Goal: Task Accomplishment & Management: Manage account settings

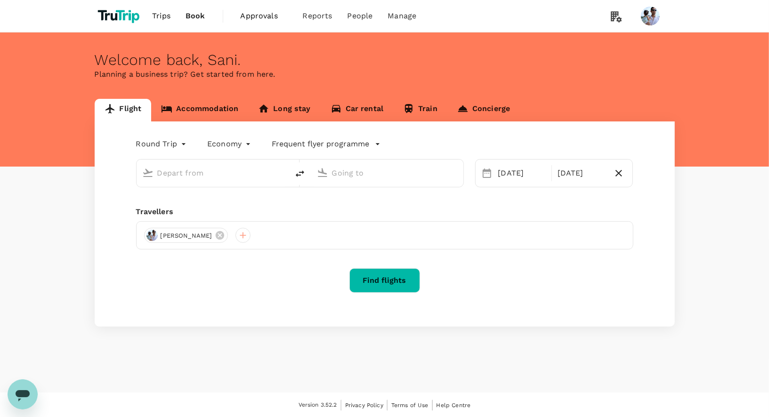
type input "[GEOGRAPHIC_DATA], [GEOGRAPHIC_DATA] (any)"
type input "Soekarno-Hatta Intl (CGK)"
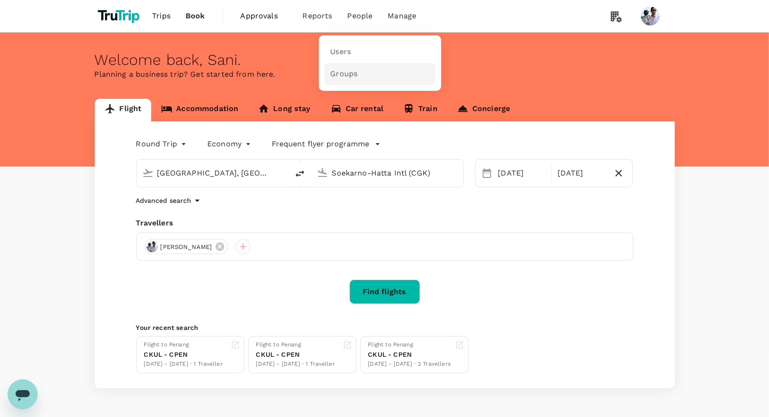
click at [340, 84] on link "Groups" at bounding box center [380, 74] width 111 height 22
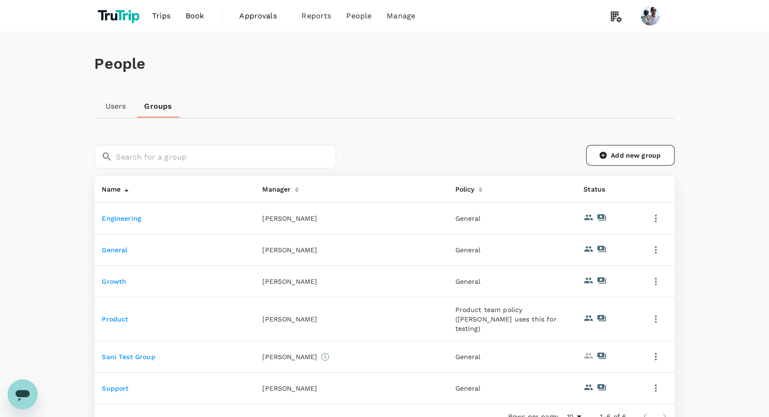
click at [138, 215] on link "Engineering" at bounding box center [122, 219] width 40 height 8
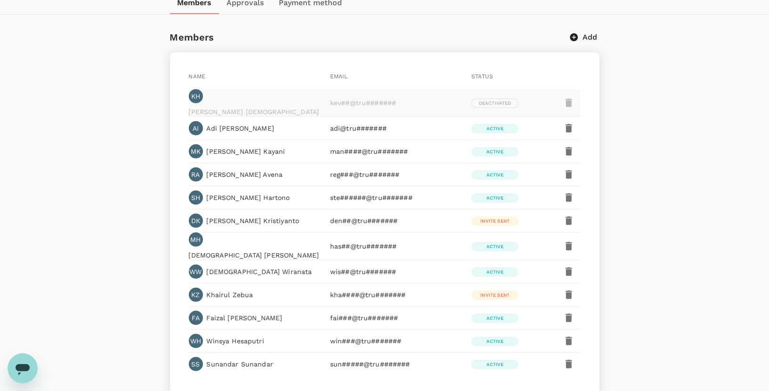
scroll to position [193, 0]
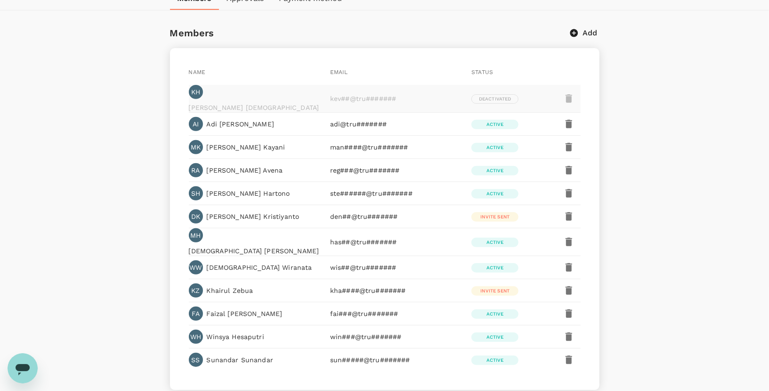
click at [572, 120] on icon "button" at bounding box center [569, 124] width 7 height 8
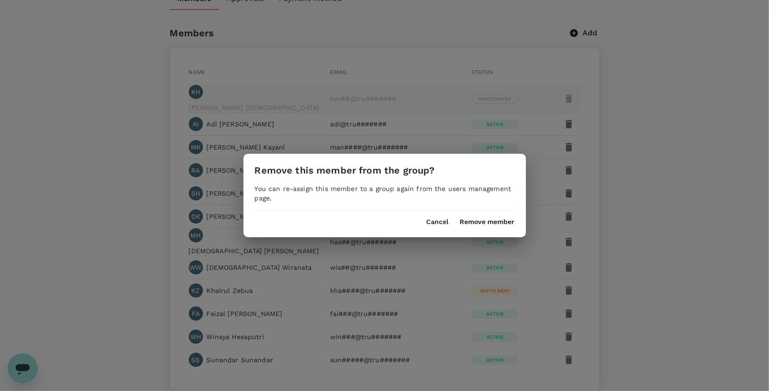
click at [432, 225] on div "Remove this member from the group? You can re-assign this member to a group aga…" at bounding box center [385, 195] width 283 height 83
click at [437, 221] on button "Cancel" at bounding box center [438, 222] width 22 height 8
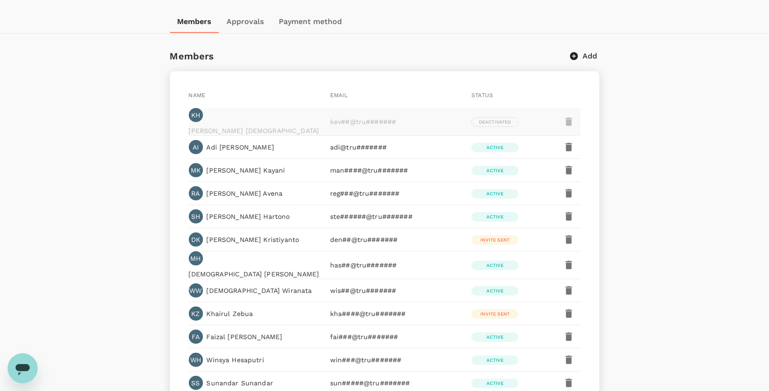
scroll to position [168, 0]
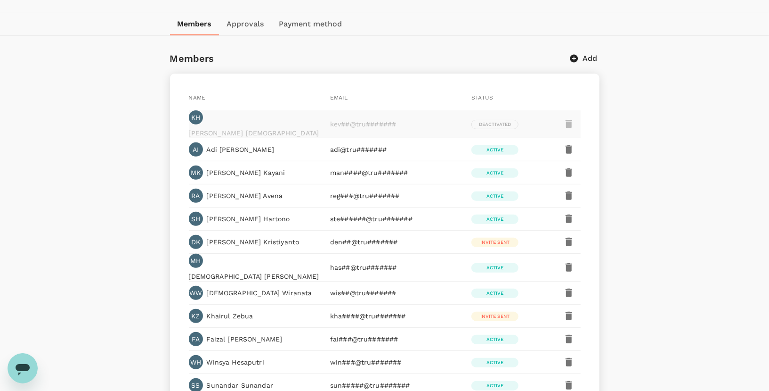
click at [575, 144] on icon "button" at bounding box center [569, 149] width 11 height 11
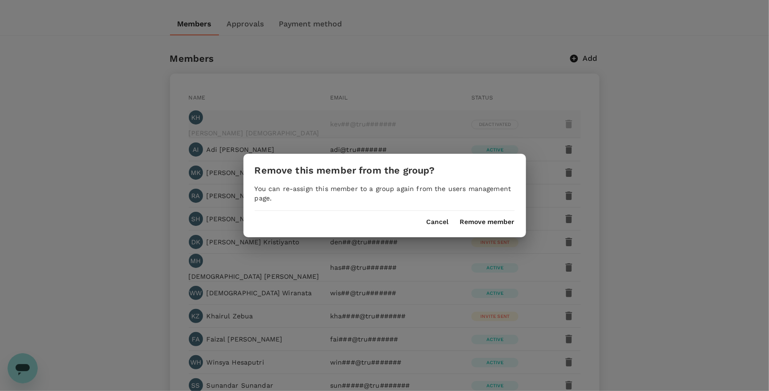
click at [432, 218] on button "Cancel" at bounding box center [438, 222] width 22 height 8
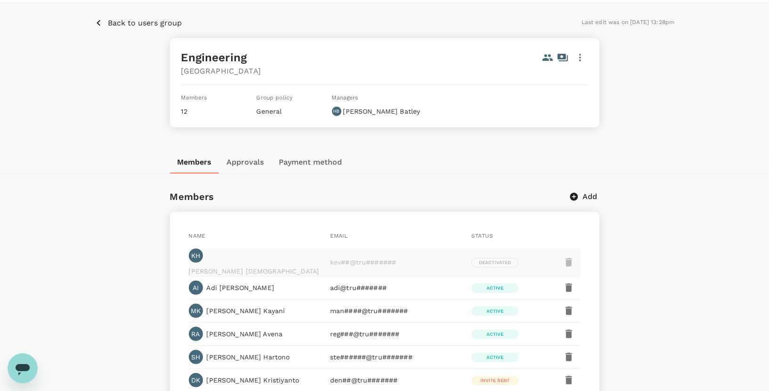
scroll to position [12, 0]
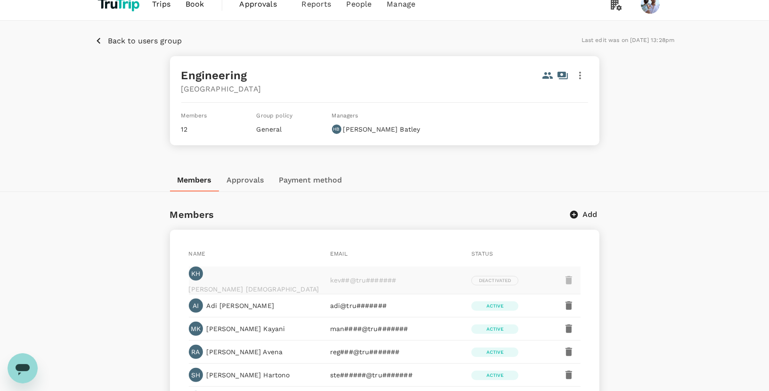
click at [132, 43] on p "Back to users group" at bounding box center [145, 40] width 74 height 11
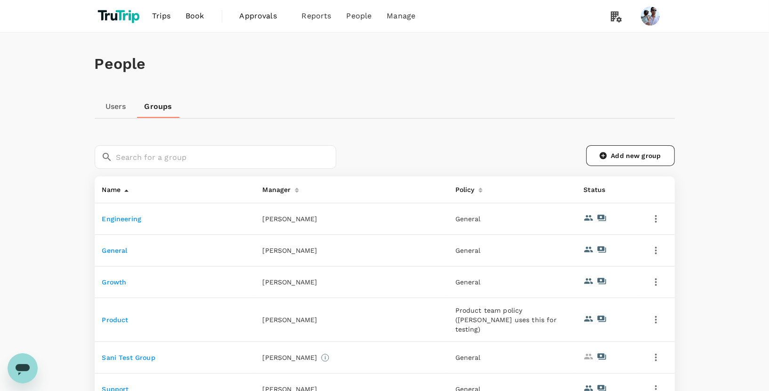
click at [108, 112] on link "Users" at bounding box center [116, 106] width 42 height 23
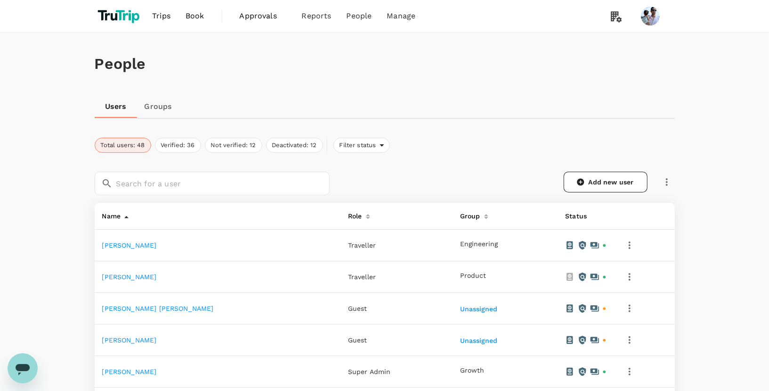
click at [156, 115] on link "Groups" at bounding box center [158, 106] width 42 height 23
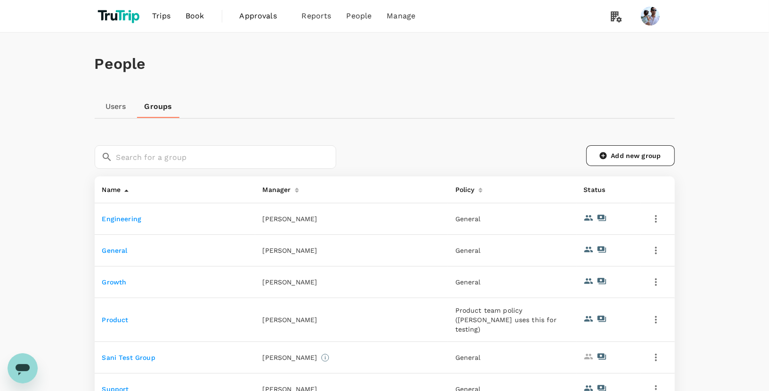
click at [122, 220] on link "Engineering" at bounding box center [122, 219] width 40 height 8
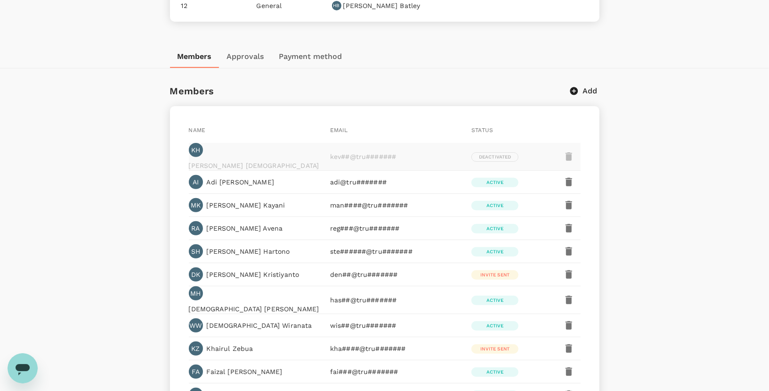
scroll to position [153, 0]
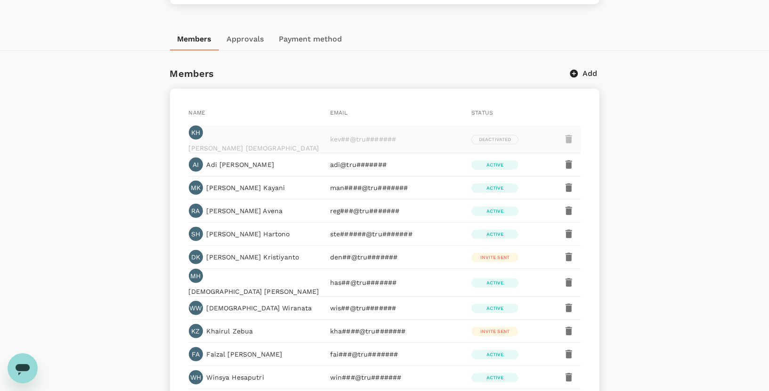
click at [180, 157] on div "Name Email Status KH [PERSON_NAME] kev##@tru####### Deactivated AI [PERSON_NAME…" at bounding box center [385, 260] width 430 height 342
click at [180, 187] on div "Name Email Status KH [PERSON_NAME] kev##@tru####### Deactivated AI [PERSON_NAME…" at bounding box center [385, 260] width 430 height 342
click at [180, 208] on div "Name Email Status KH [PERSON_NAME] kev##@tru####### Deactivated AI [PERSON_NAME…" at bounding box center [385, 260] width 430 height 342
click at [180, 232] on div "Name Email Status KH [PERSON_NAME] kev##@tru####### Deactivated AI [PERSON_NAME…" at bounding box center [385, 260] width 430 height 342
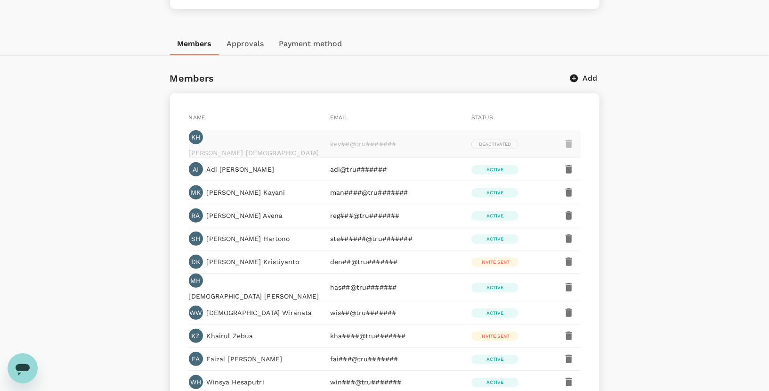
scroll to position [19, 0]
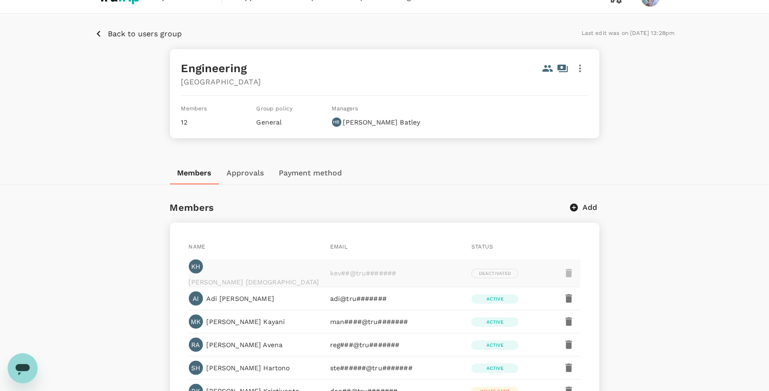
click at [136, 37] on p "Back to users group" at bounding box center [145, 33] width 74 height 11
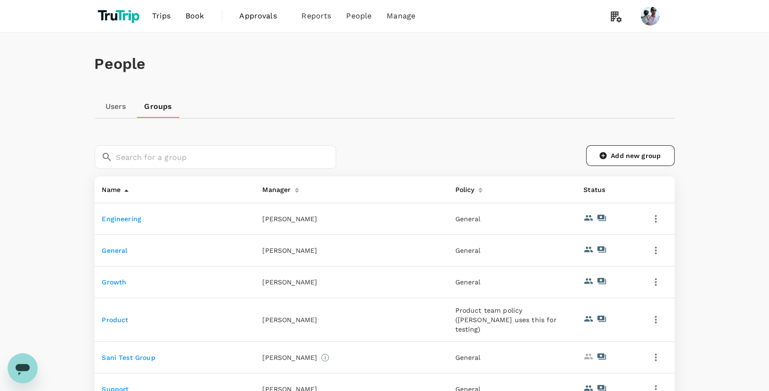
click at [115, 103] on link "Users" at bounding box center [116, 106] width 42 height 23
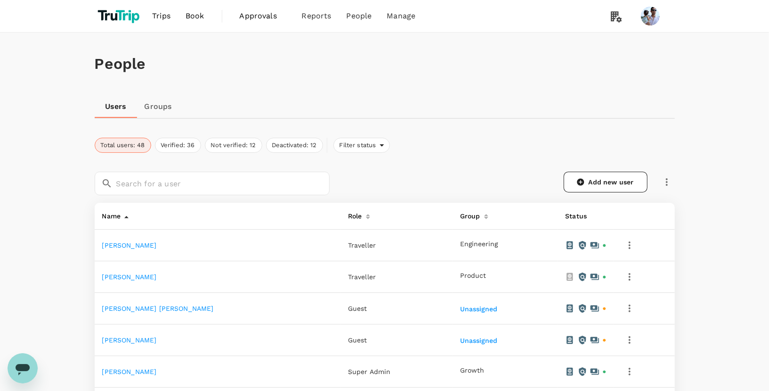
click at [155, 99] on link "Groups" at bounding box center [158, 106] width 42 height 23
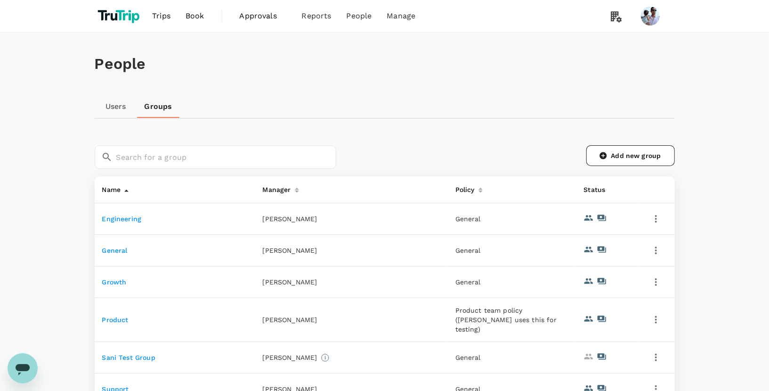
click at [123, 217] on link "Engineering" at bounding box center [122, 219] width 40 height 8
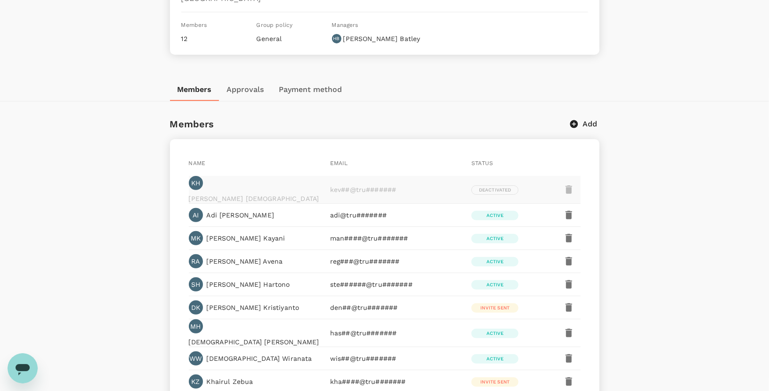
scroll to position [114, 0]
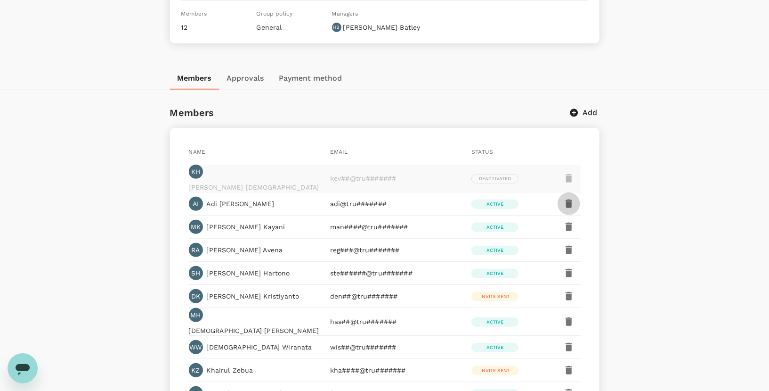
click at [560, 201] on button "button" at bounding box center [569, 203] width 23 height 23
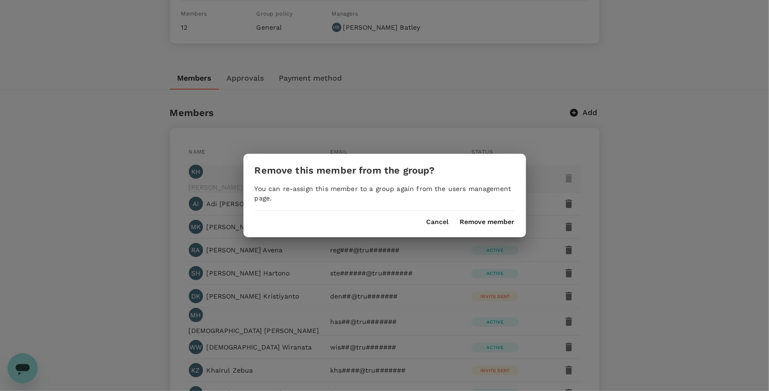
click at [441, 215] on div "Cancel Remove member" at bounding box center [385, 218] width 283 height 15
click at [440, 226] on div "Remove this member from the group? You can re-assign this member to a group aga…" at bounding box center [385, 195] width 283 height 83
click at [428, 222] on button "Cancel" at bounding box center [438, 222] width 22 height 8
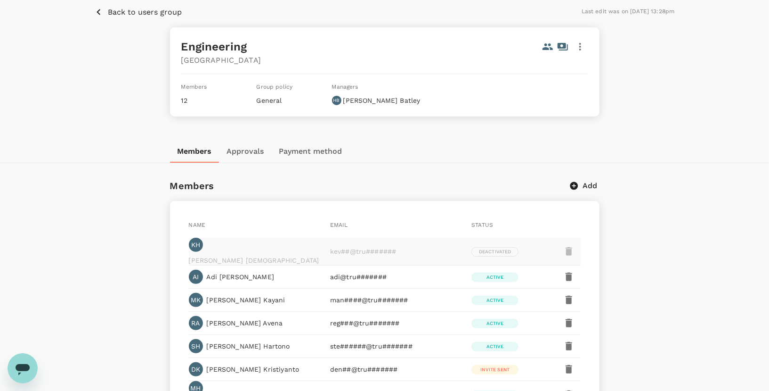
scroll to position [30, 0]
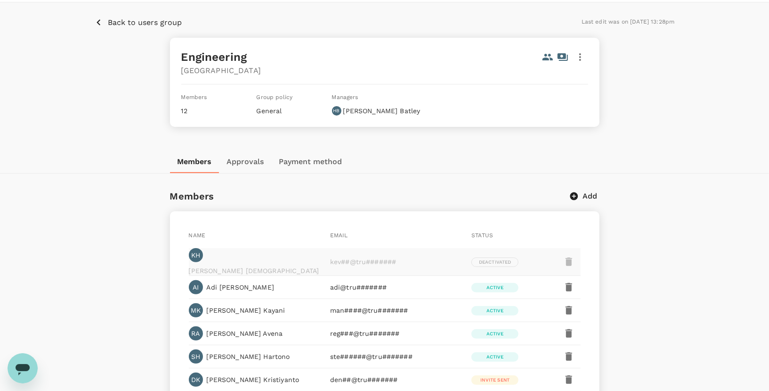
click at [581, 215] on div "Name Email Status KH [PERSON_NAME] kev##@tru####### Deactivated AI [PERSON_NAME…" at bounding box center [385, 382] width 430 height 342
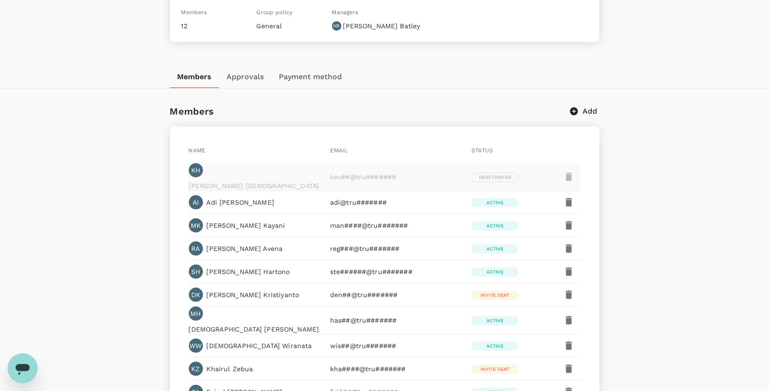
scroll to position [218, 0]
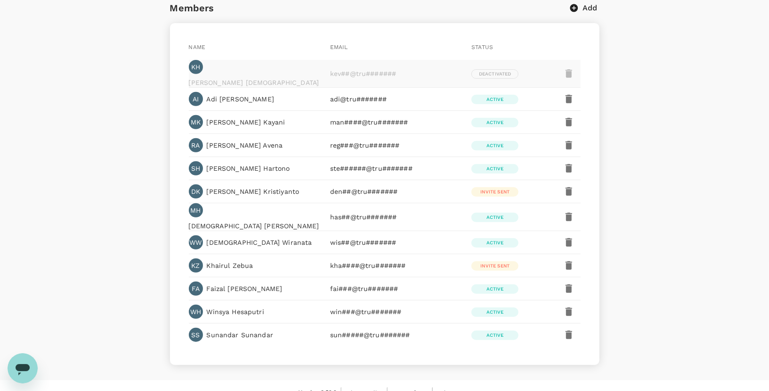
click at [564, 93] on icon "button" at bounding box center [569, 98] width 11 height 11
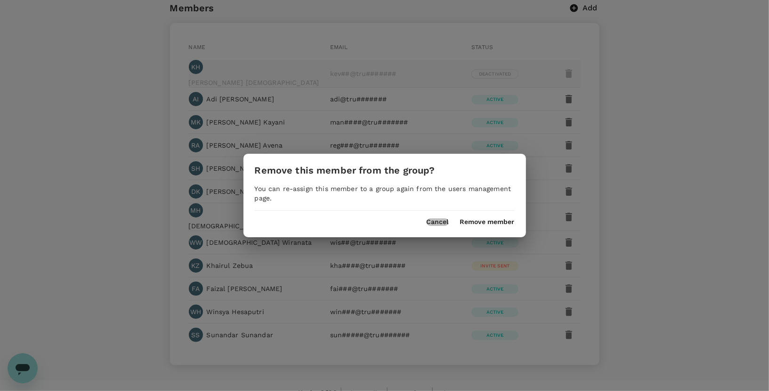
click at [435, 224] on button "Cancel" at bounding box center [438, 222] width 22 height 8
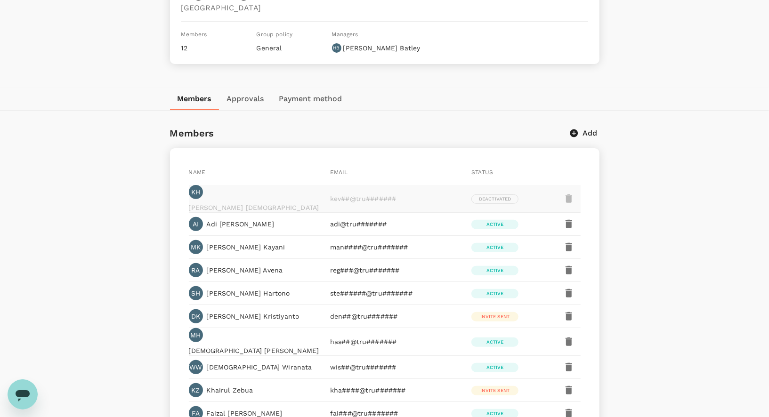
scroll to position [0, 0]
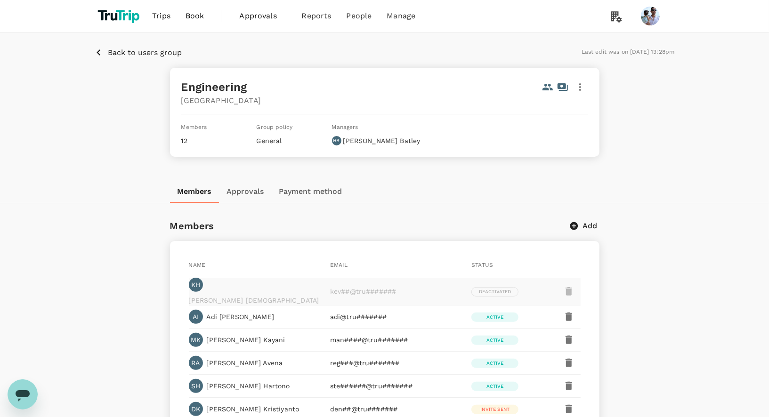
click at [153, 57] on p "Back to users group" at bounding box center [145, 52] width 74 height 11
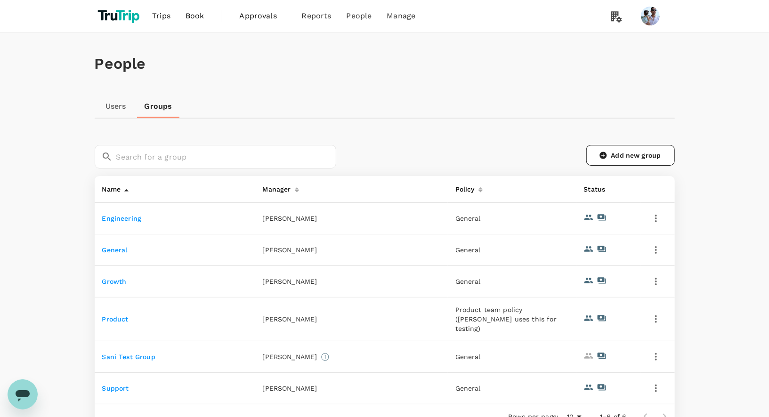
click at [104, 117] on link "Users" at bounding box center [116, 106] width 42 height 23
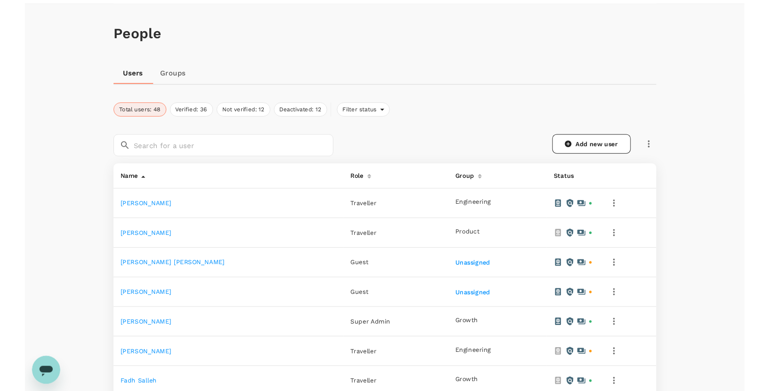
scroll to position [43, 0]
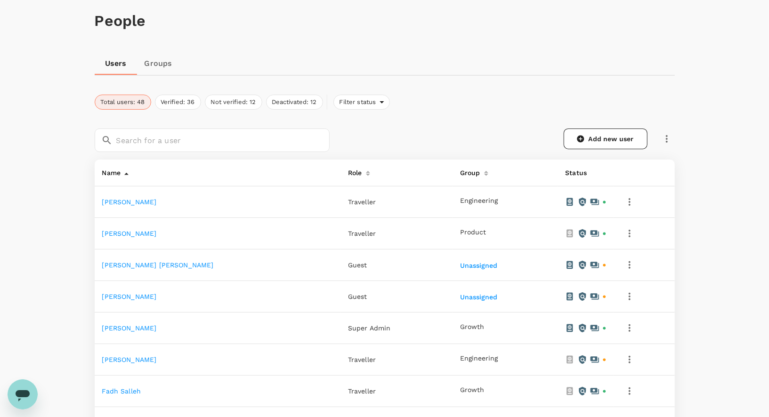
click at [671, 138] on icon "button" at bounding box center [667, 138] width 11 height 11
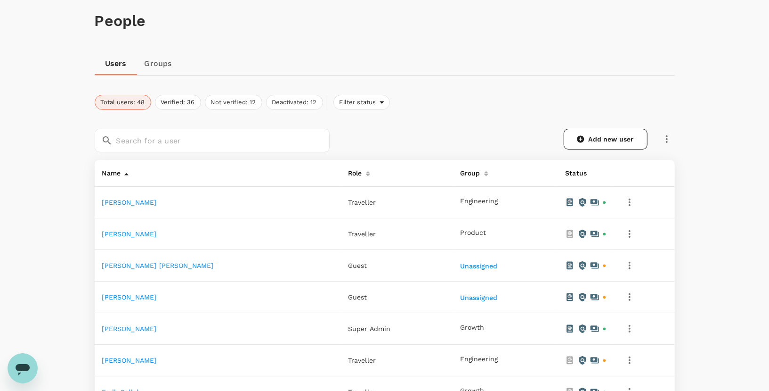
click at [663, 137] on icon "button" at bounding box center [667, 138] width 11 height 11
click at [673, 162] on span "Send invitation email" at bounding box center [706, 157] width 79 height 11
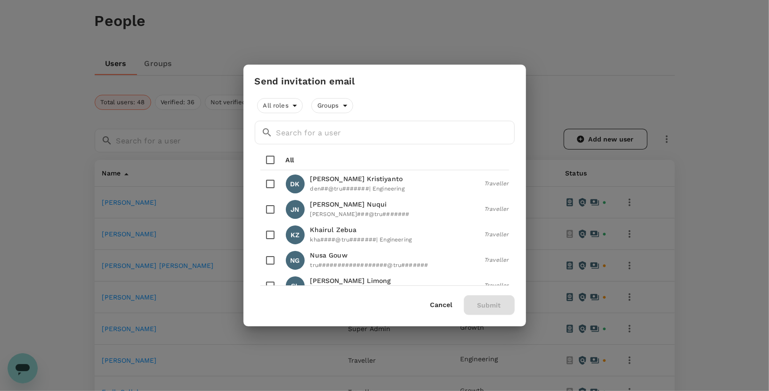
click at [447, 302] on button "Cancel" at bounding box center [442, 305] width 22 height 8
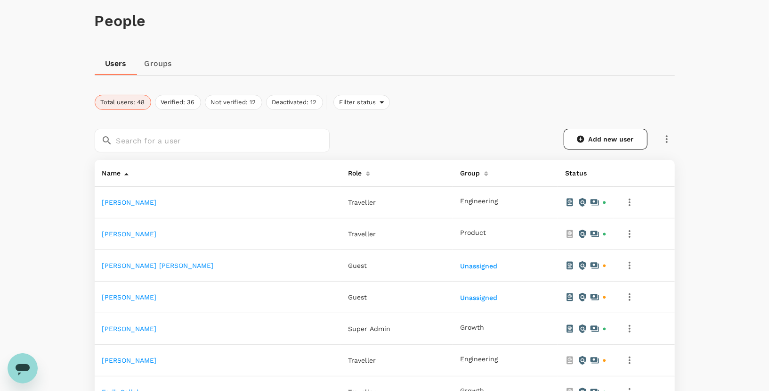
click at [629, 203] on button "button" at bounding box center [630, 202] width 16 height 16
click at [502, 71] on div at bounding box center [384, 195] width 769 height 391
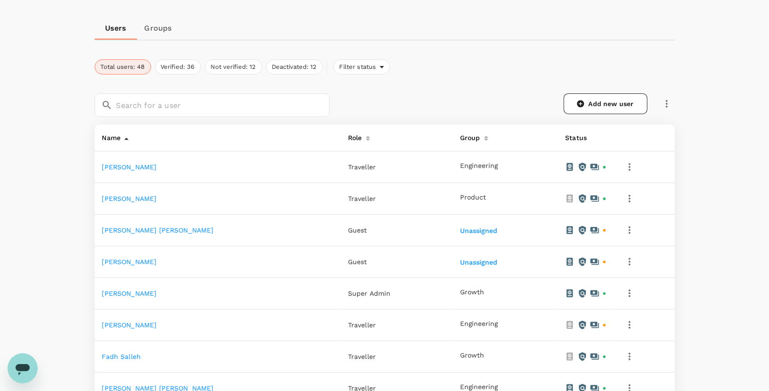
scroll to position [79, 0]
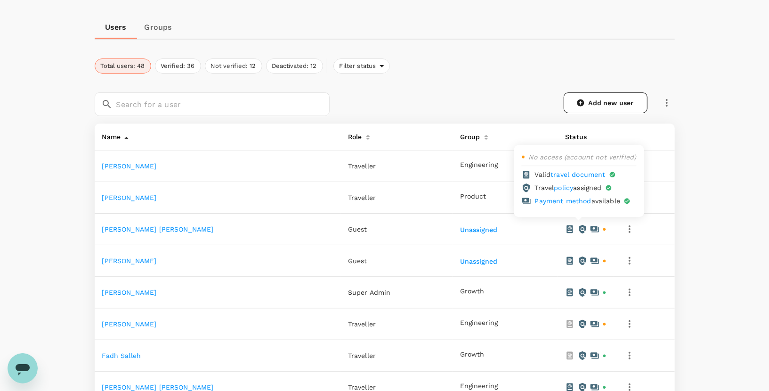
click at [591, 228] on icon at bounding box center [595, 229] width 8 height 6
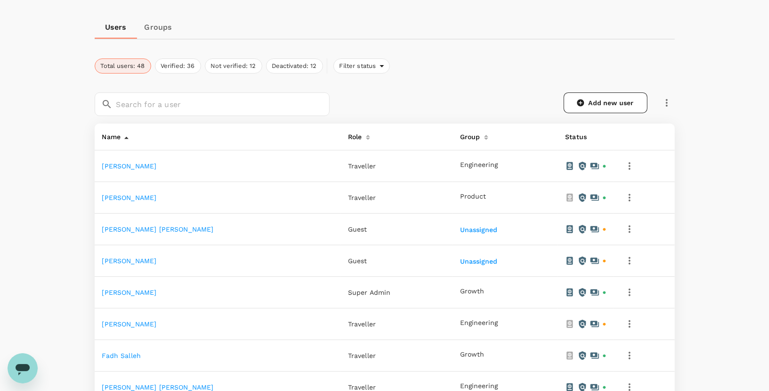
click at [627, 227] on icon "button" at bounding box center [629, 228] width 11 height 11
click at [703, 320] on div at bounding box center [384, 195] width 769 height 391
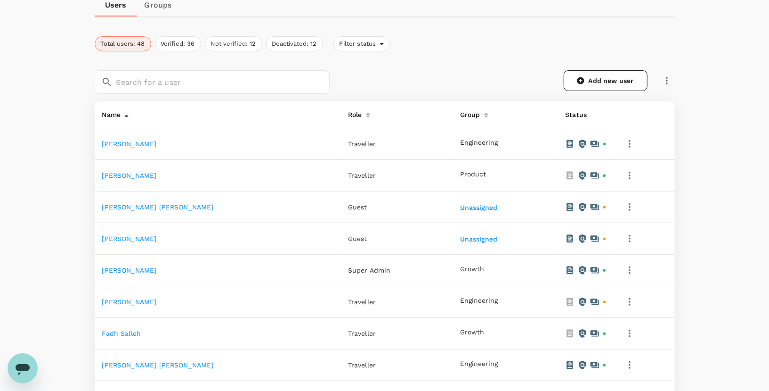
scroll to position [109, 0]
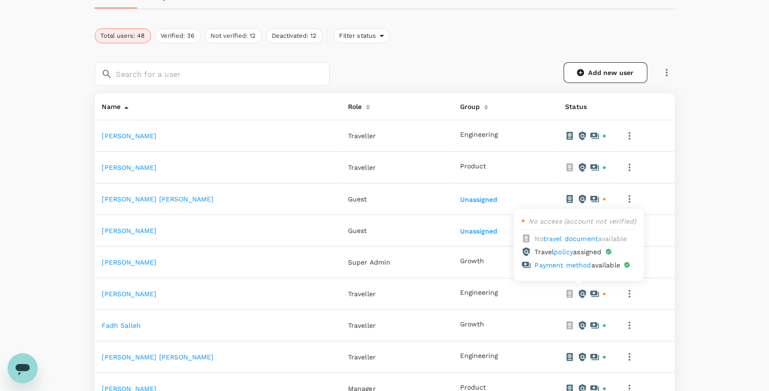
click at [593, 290] on div at bounding box center [585, 293] width 41 height 9
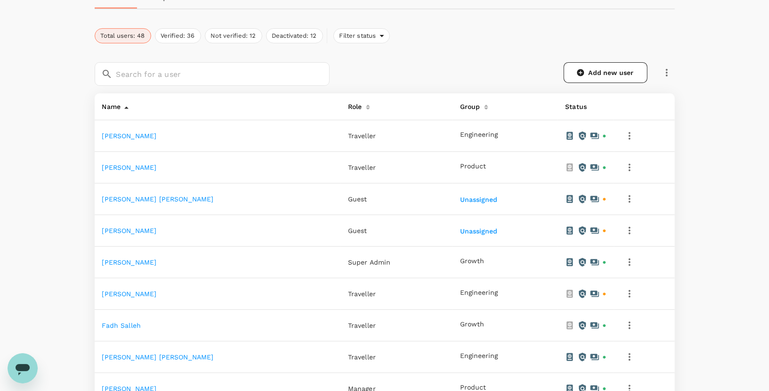
click at [626, 293] on icon "button" at bounding box center [629, 293] width 11 height 11
click at [575, 339] on span "Send invitation email" at bounding box center [582, 340] width 79 height 11
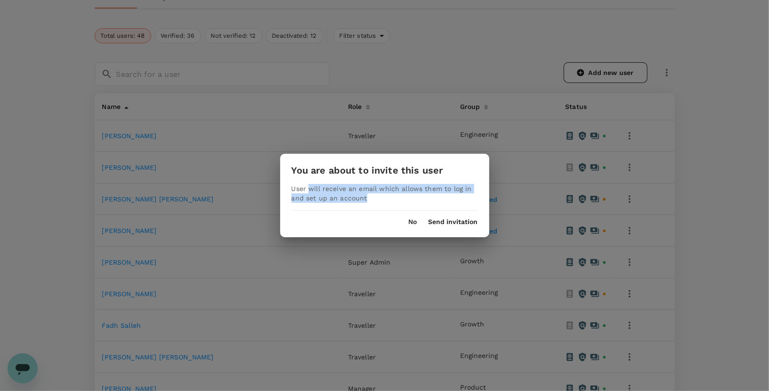
drag, startPoint x: 308, startPoint y: 191, endPoint x: 372, endPoint y: 200, distance: 64.6
click at [372, 200] on p "User will receive an email which allows them to log in and set up an account" at bounding box center [385, 193] width 187 height 19
click at [335, 185] on p "User will receive an email which allows them to log in and set up an account" at bounding box center [385, 193] width 187 height 19
click at [416, 218] on button "No" at bounding box center [413, 222] width 8 height 8
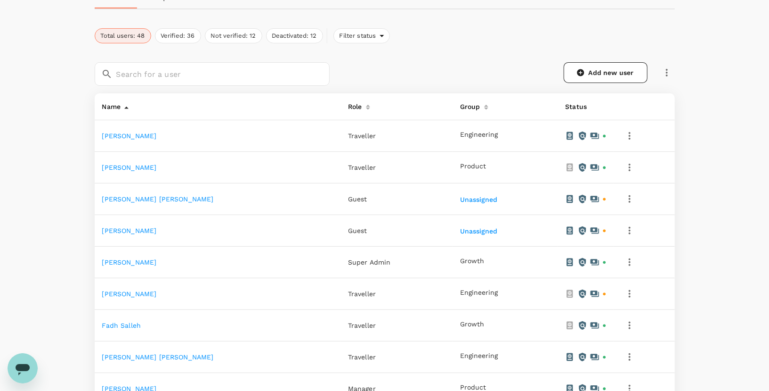
click at [624, 288] on icon "button" at bounding box center [629, 293] width 11 height 11
click at [671, 312] on div at bounding box center [384, 195] width 769 height 391
click at [666, 70] on icon "button" at bounding box center [667, 72] width 11 height 11
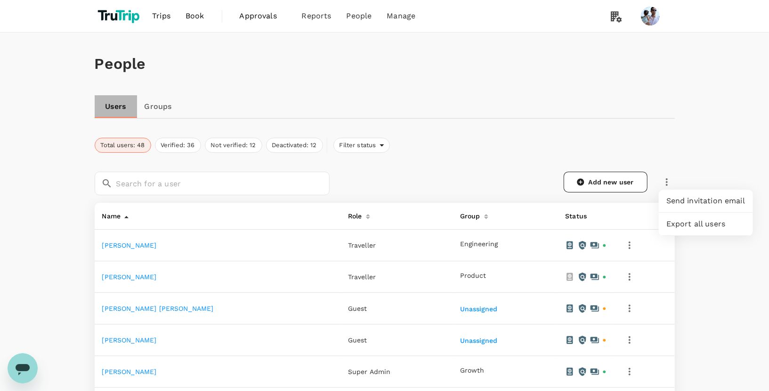
click at [114, 104] on link "Users" at bounding box center [116, 106] width 42 height 23
click at [113, 104] on link "Users" at bounding box center [116, 106] width 42 height 23
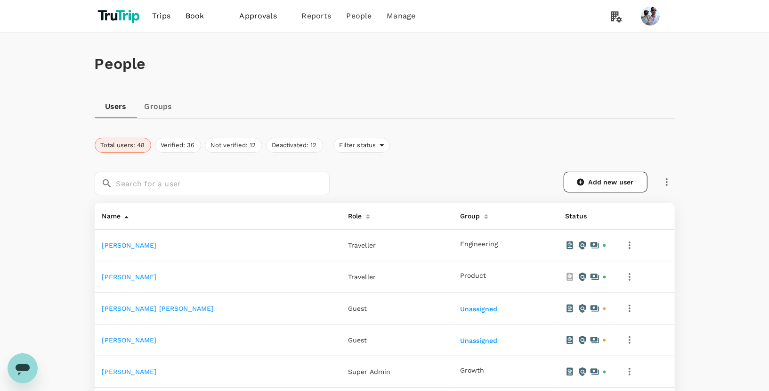
click at [671, 178] on icon "button" at bounding box center [667, 181] width 11 height 11
click at [694, 221] on span "Export all users" at bounding box center [706, 223] width 79 height 11
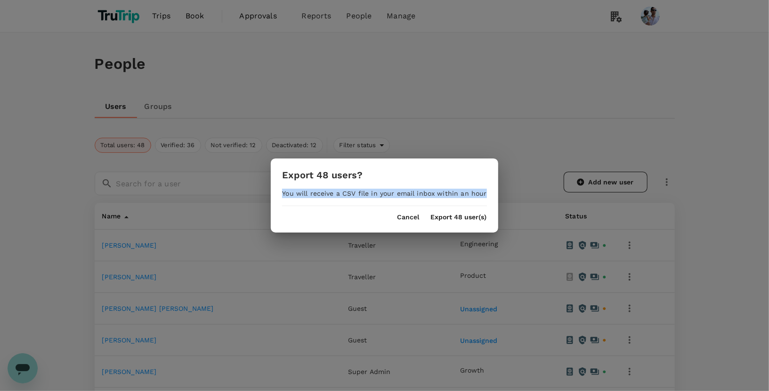
drag, startPoint x: 312, startPoint y: 188, endPoint x: 498, endPoint y: 196, distance: 186.3
click at [498, 196] on div "Export 48 users? You will receive a CSV file in your email inbox within an hour…" at bounding box center [384, 195] width 769 height 391
click at [459, 188] on div "You will receive a CSV file in your email inbox within an hour" at bounding box center [384, 192] width 227 height 9
click at [329, 195] on div "You will receive a CSV file in your email inbox within an hour" at bounding box center [384, 192] width 227 height 9
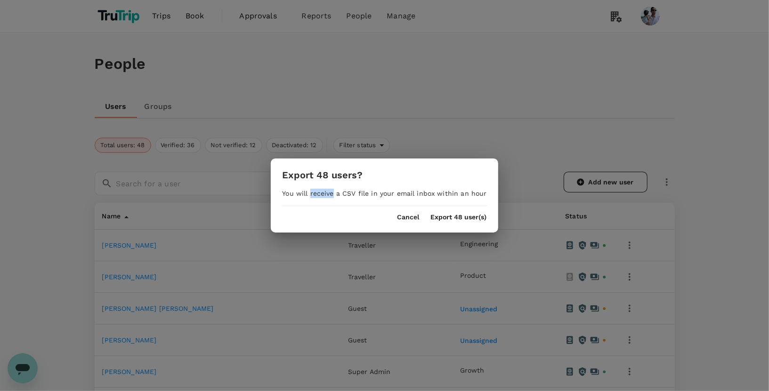
click at [329, 195] on div "You will receive a CSV file in your email inbox within an hour" at bounding box center [384, 192] width 227 height 9
click at [466, 215] on button "Export 48 user(s)" at bounding box center [459, 217] width 56 height 8
